Goal: Task Accomplishment & Management: Use online tool/utility

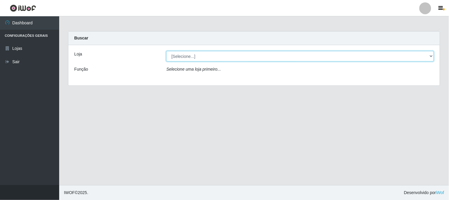
click at [360, 53] on select "[Selecione...] Casatudo BR" at bounding box center [300, 56] width 268 height 10
select select "197"
click at [166, 51] on select "[Selecione...] Casatudo BR" at bounding box center [300, 56] width 268 height 10
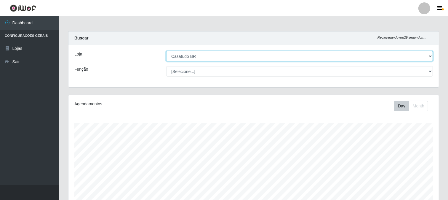
scroll to position [123, 370]
click at [429, 55] on select "[Selecione...] Casatudo BR" at bounding box center [299, 56] width 266 height 10
click at [166, 51] on select "[Selecione...] Casatudo BR" at bounding box center [299, 56] width 266 height 10
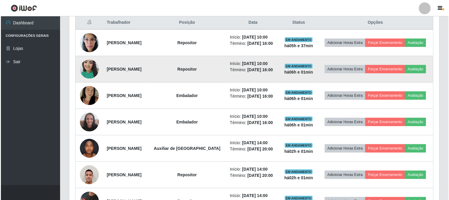
scroll to position [197, 0]
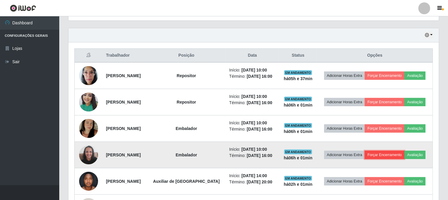
click at [380, 152] on button "Forçar Encerramento" at bounding box center [384, 154] width 40 height 8
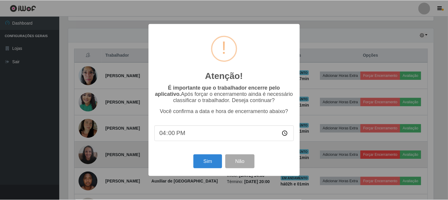
scroll to position [123, 366]
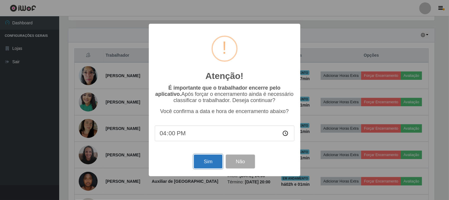
click at [210, 161] on button "Sim" at bounding box center [208, 161] width 29 height 14
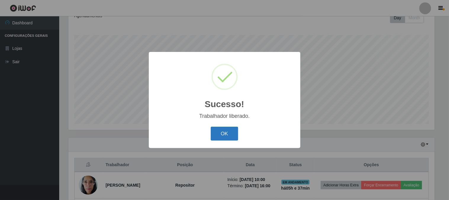
click at [233, 137] on button "OK" at bounding box center [225, 133] width 28 height 14
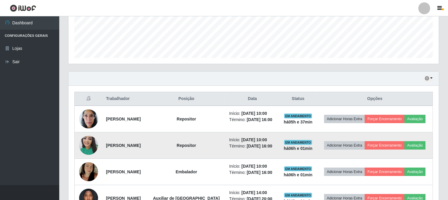
scroll to position [187, 0]
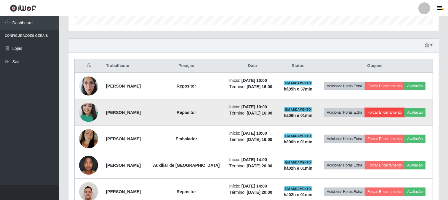
click at [372, 111] on button "Forçar Encerramento" at bounding box center [384, 112] width 40 height 8
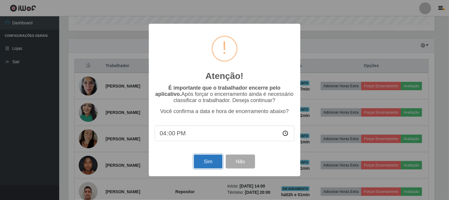
click at [214, 160] on button "Sim" at bounding box center [208, 161] width 29 height 14
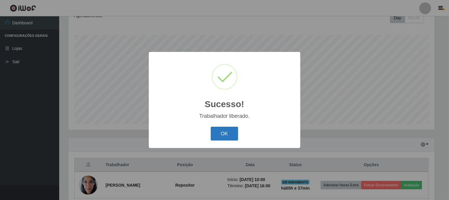
click at [233, 134] on button "OK" at bounding box center [225, 133] width 28 height 14
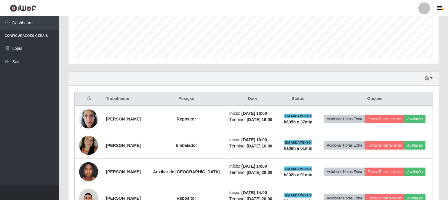
scroll to position [187, 0]
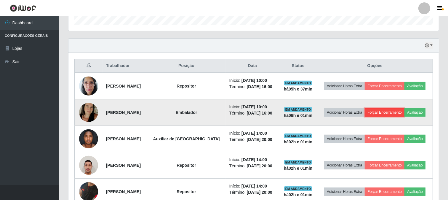
click at [378, 112] on button "Forçar Encerramento" at bounding box center [384, 112] width 40 height 8
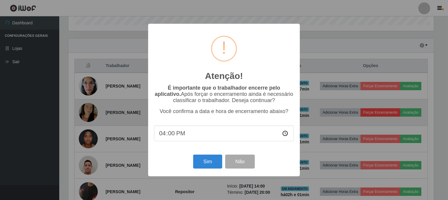
scroll to position [123, 366]
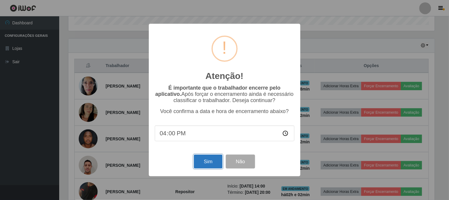
click at [211, 165] on button "Sim" at bounding box center [208, 161] width 29 height 14
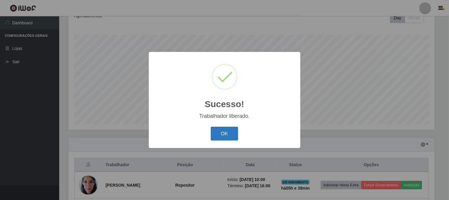
click at [221, 134] on button "OK" at bounding box center [225, 133] width 28 height 14
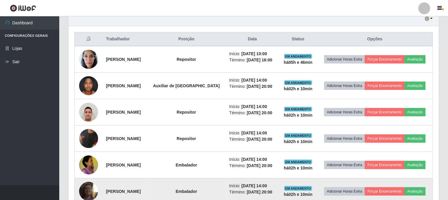
scroll to position [246, 0]
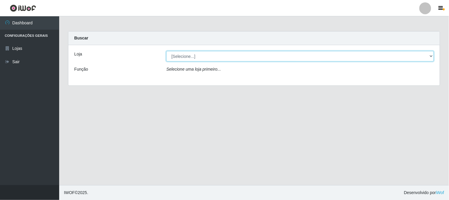
click at [430, 55] on select "[Selecione...] Casatudo BR" at bounding box center [300, 56] width 268 height 10
select select "197"
click at [166, 51] on select "[Selecione...] Casatudo BR" at bounding box center [300, 56] width 268 height 10
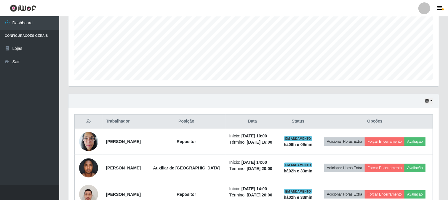
scroll to position [164, 0]
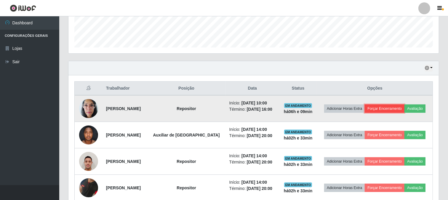
click at [397, 107] on button "Forçar Encerramento" at bounding box center [384, 108] width 40 height 8
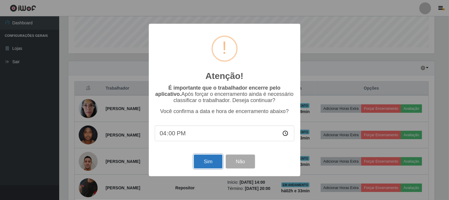
click at [201, 163] on button "Sim" at bounding box center [208, 161] width 29 height 14
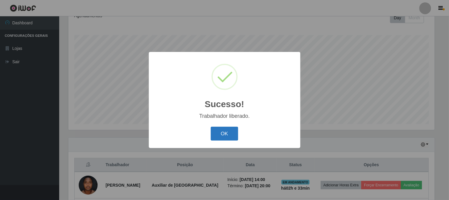
click at [232, 131] on button "OK" at bounding box center [225, 133] width 28 height 14
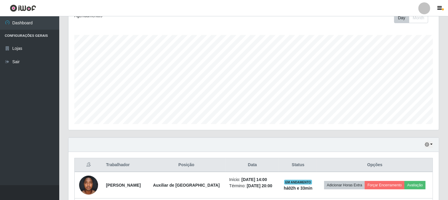
scroll to position [123, 370]
